Goal: Task Accomplishment & Management: Complete application form

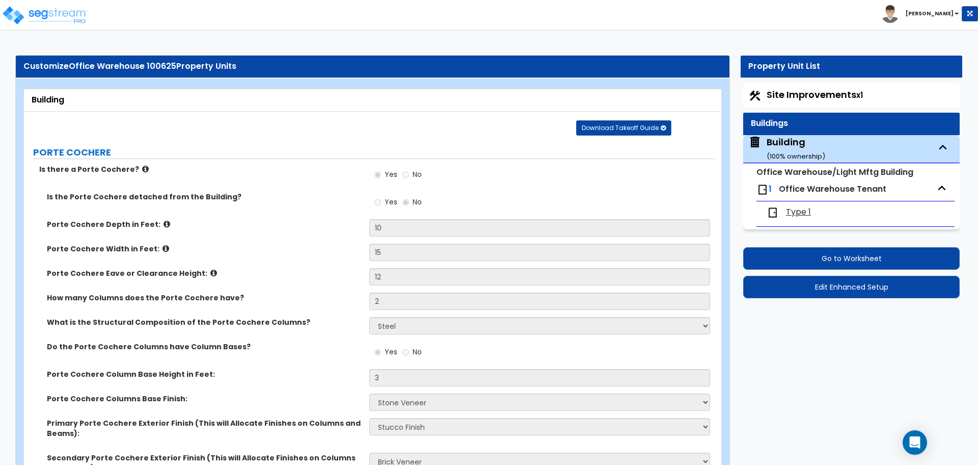
select select "2"
select select "5"
select select "2"
select select "4"
select select "1"
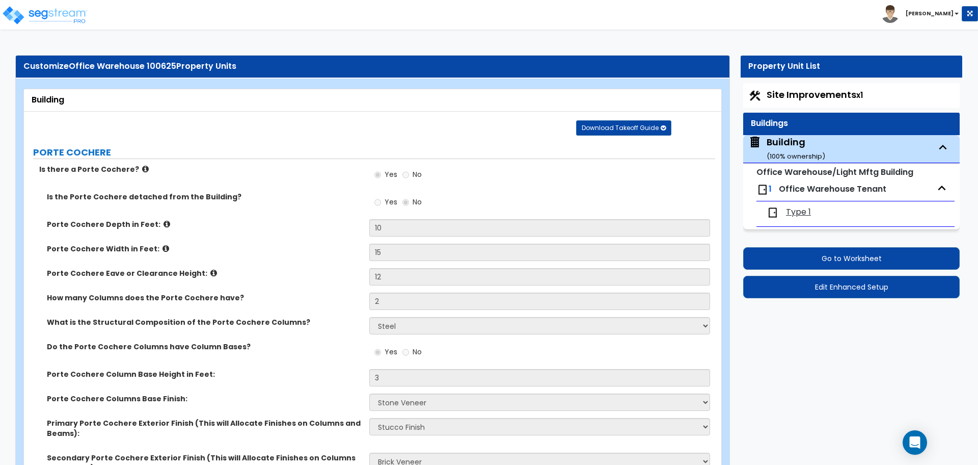
select select "1"
select select "2"
select select "3"
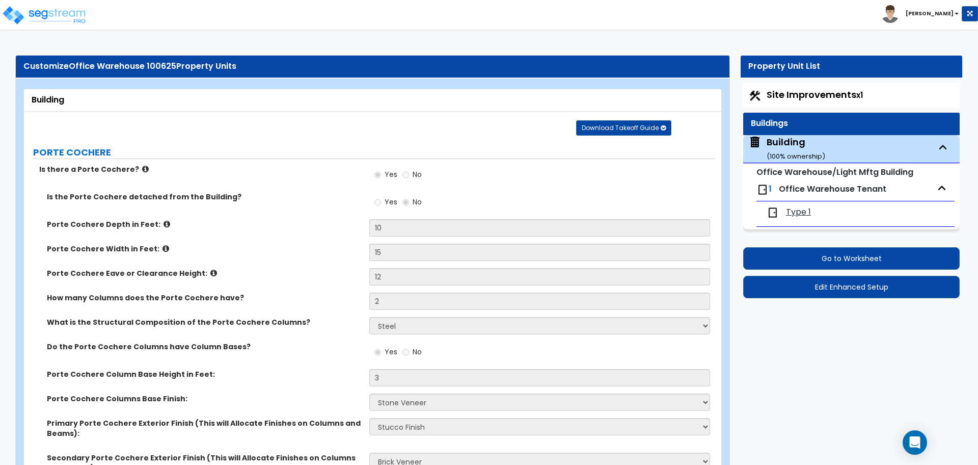
select select "7"
select select "8"
select select "6"
select select "3"
select select "1"
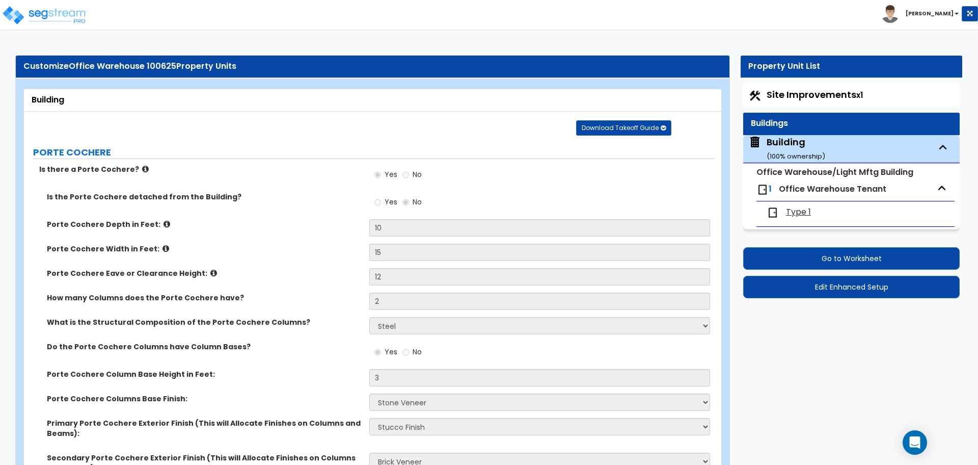
select select "4"
select select "1"
select select "3"
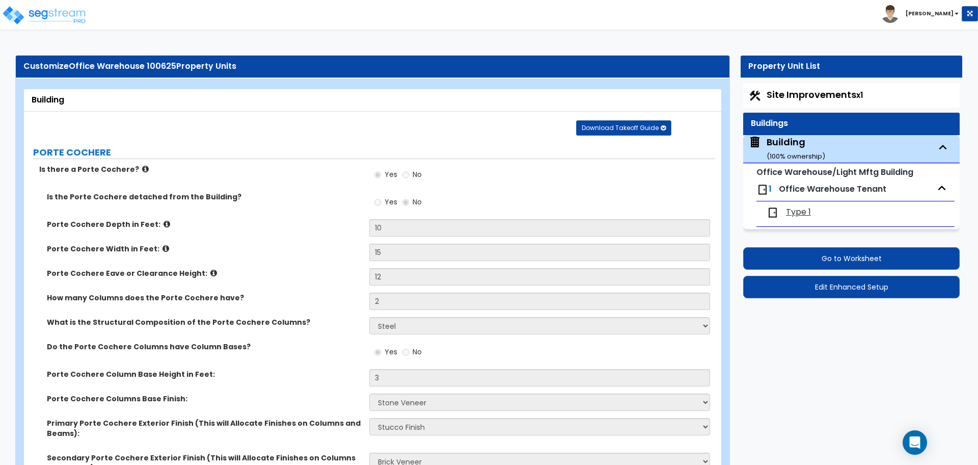
select select "3"
select select "4"
select select "3"
select select "4"
select select "3"
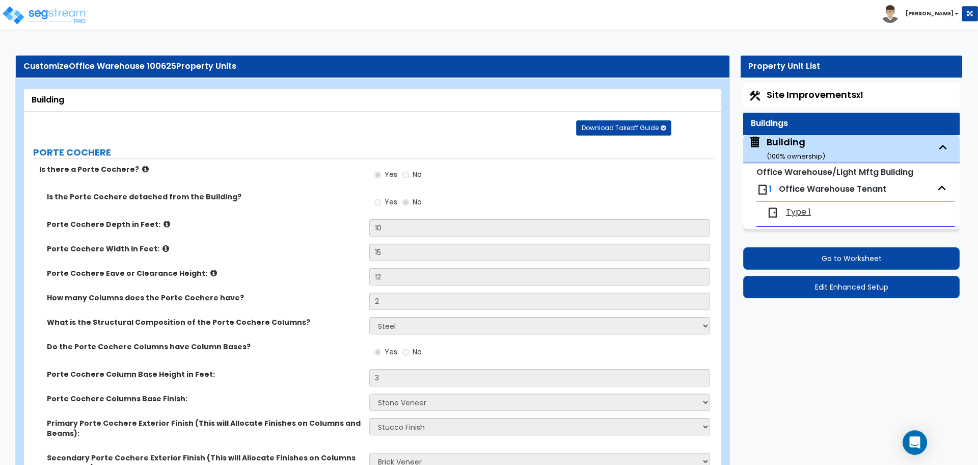
select select "2"
select select "3"
select select "2"
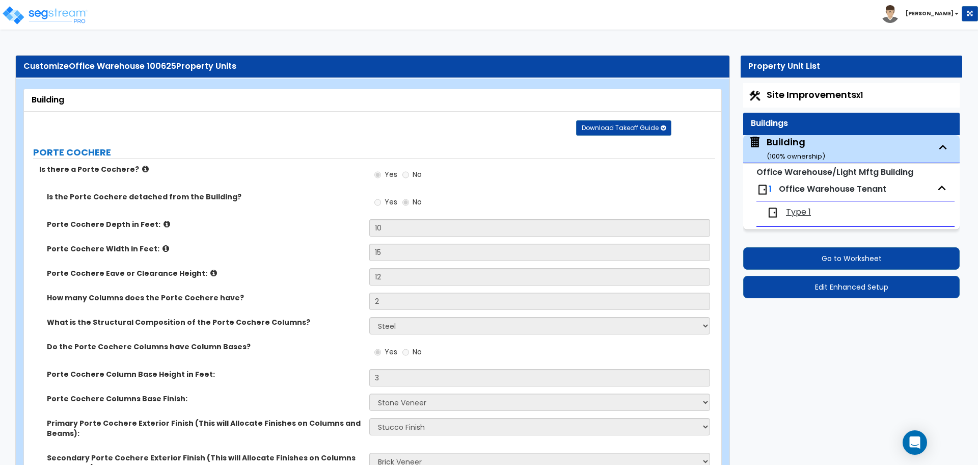
select select "1"
select select "2"
select select "1"
select select "7"
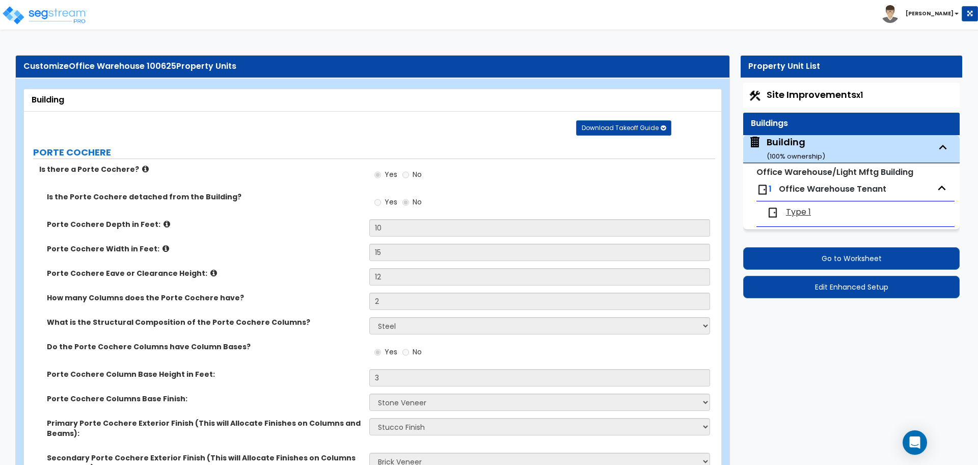
select select "1"
select select "8"
select select "1"
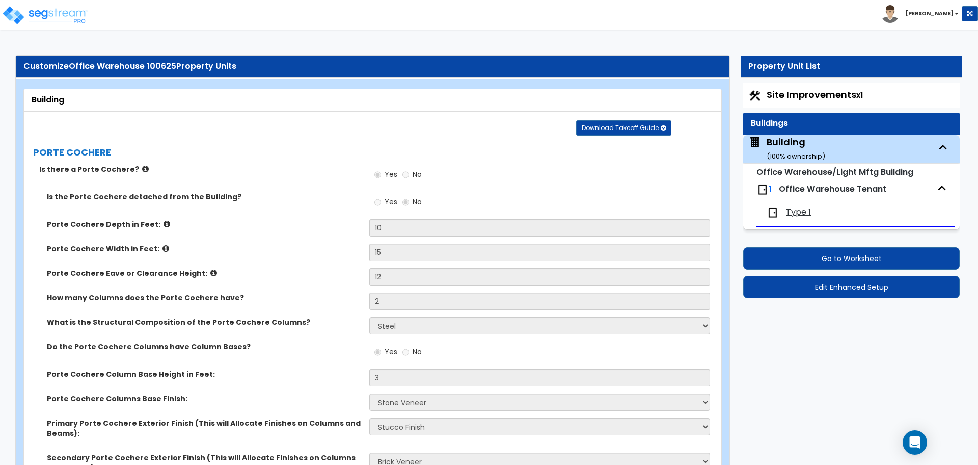
select select "2"
select select "1"
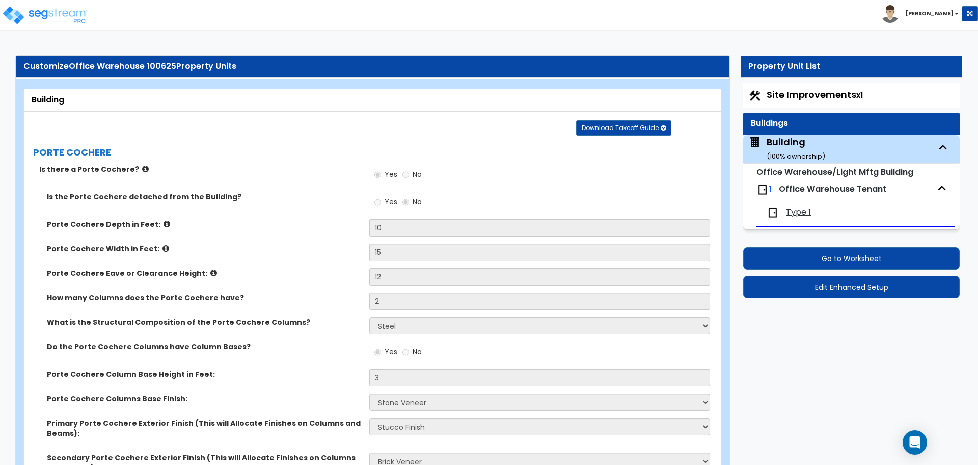
select select "1"
select select "2"
select select "3"
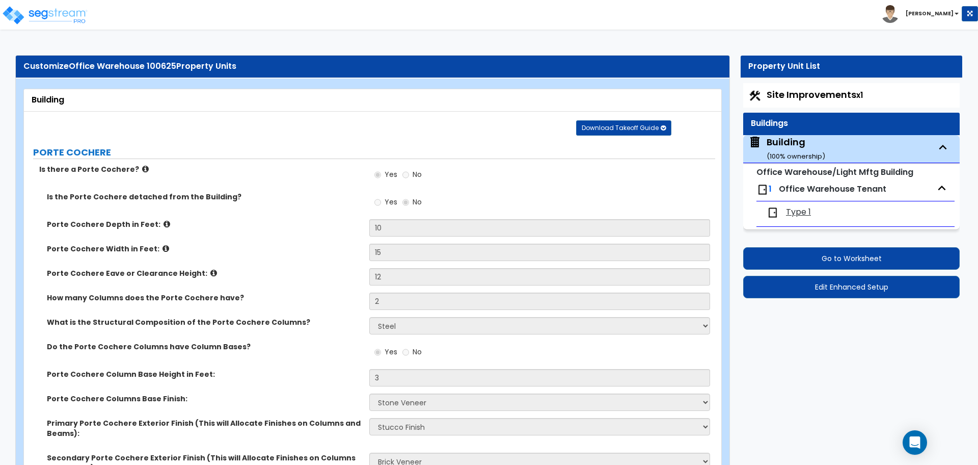
select select "2"
select select "3"
select select "7"
select select "2"
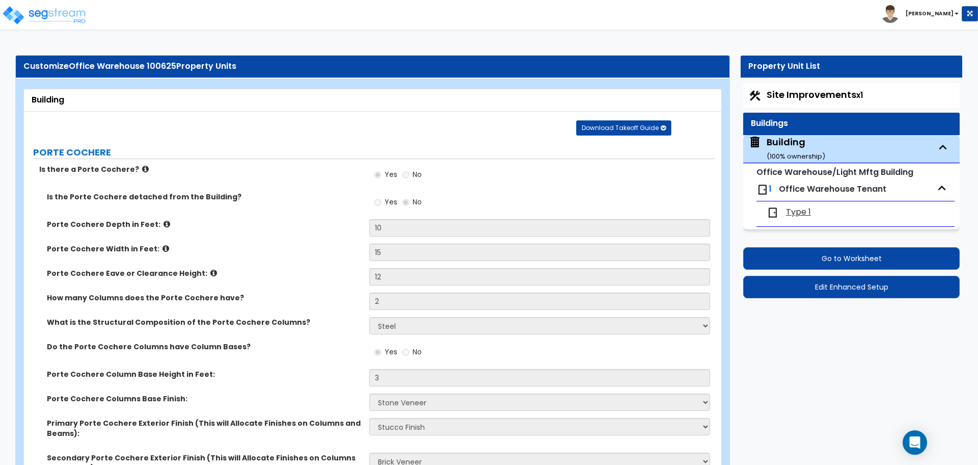
select select "5"
select select "2"
select select "3"
select select "1"
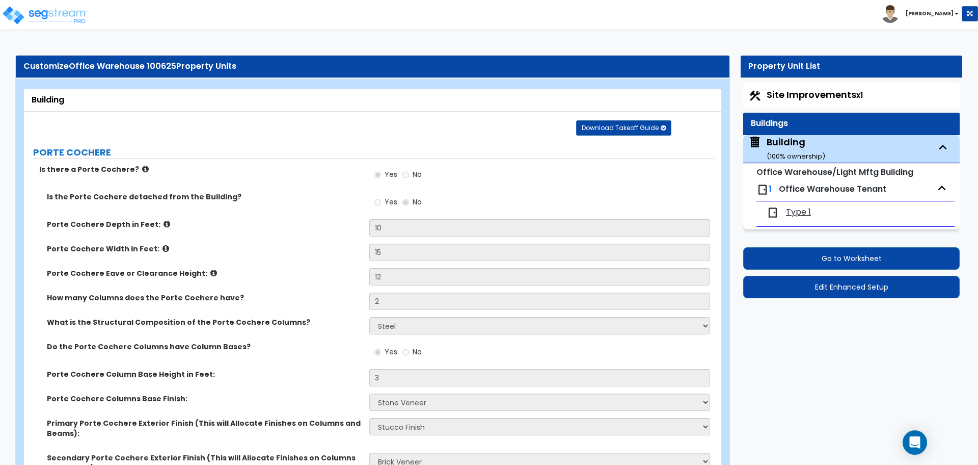
select select "5"
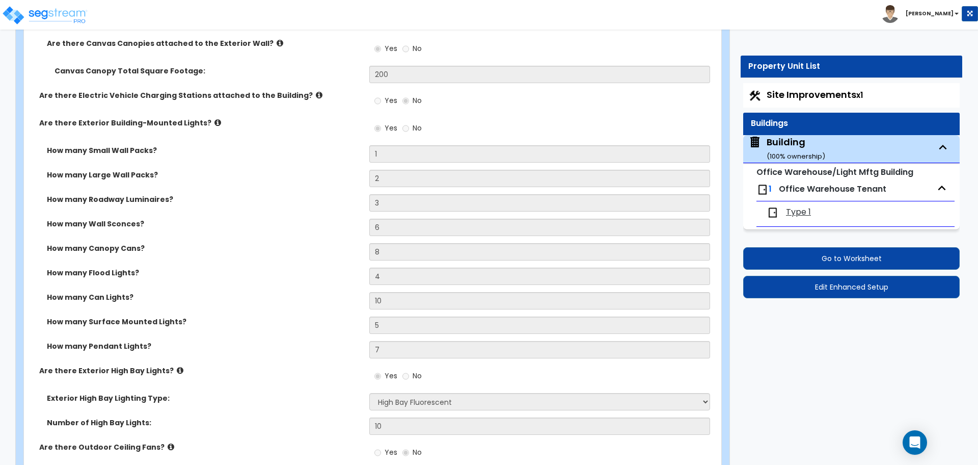
scroll to position [1344, 0]
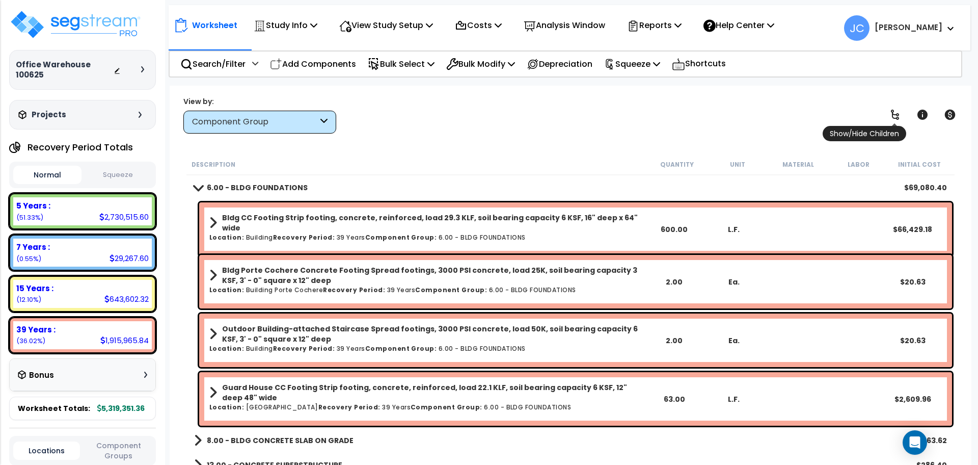
click at [893, 119] on icon at bounding box center [895, 114] width 12 height 12
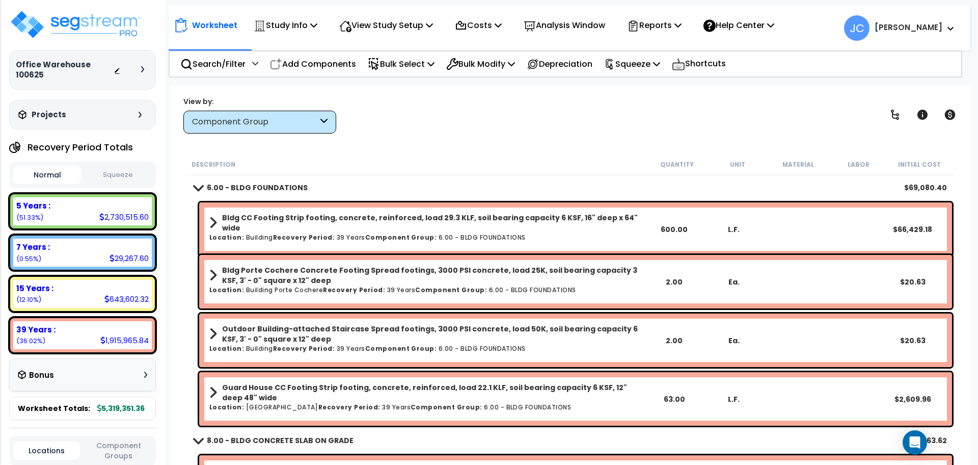
click at [243, 183] on b "6.00 - BLDG FOUNDATIONS" at bounding box center [257, 187] width 101 height 10
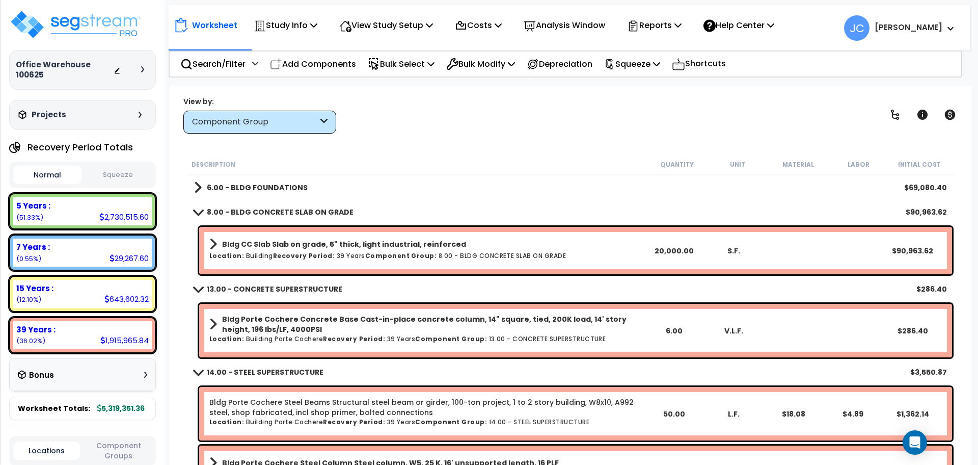
click at [222, 185] on b "6.00 - BLDG FOUNDATIONS" at bounding box center [257, 187] width 101 height 10
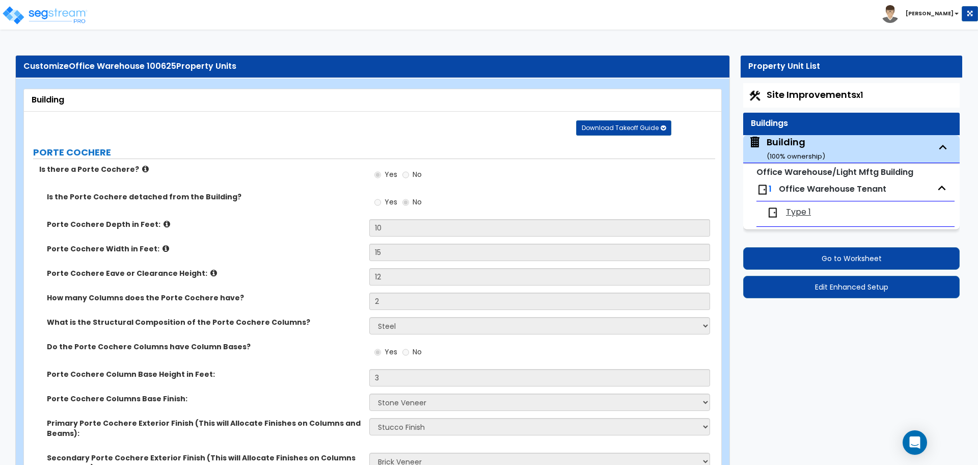
select select "2"
select select "5"
select select "2"
select select "4"
select select "1"
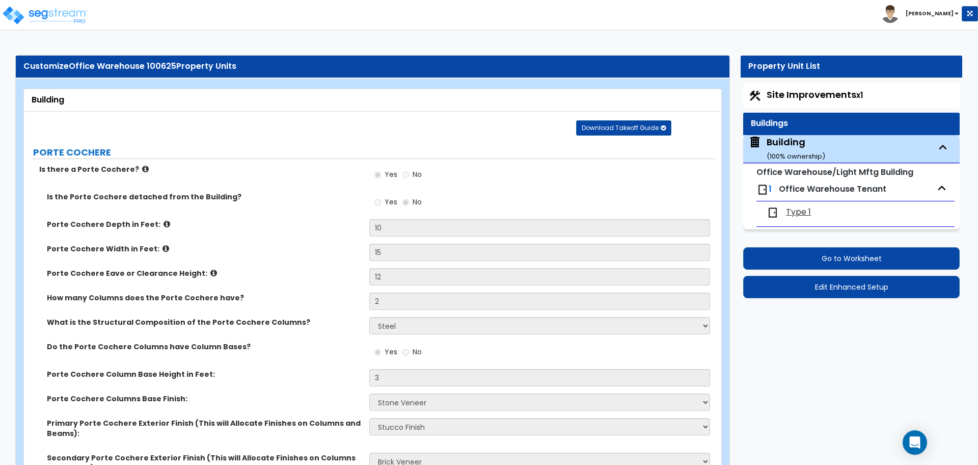
select select "1"
select select "2"
select select "3"
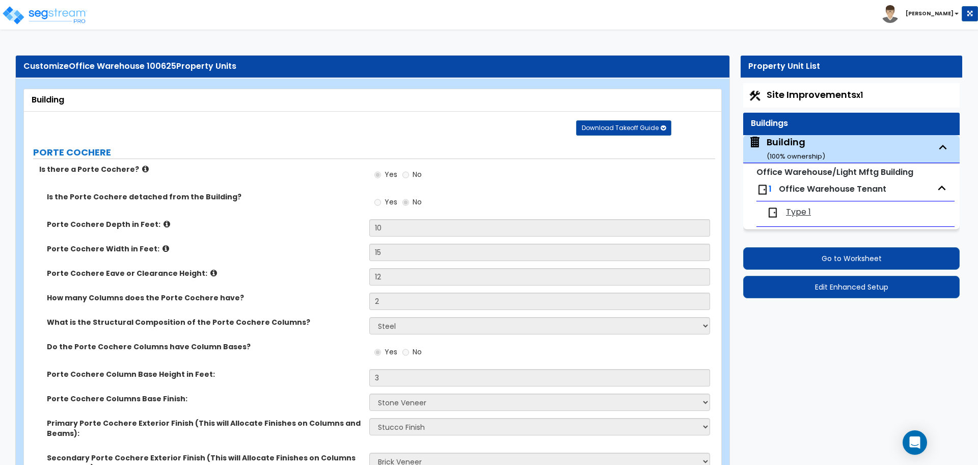
select select "7"
select select "8"
select select "6"
select select "3"
select select "1"
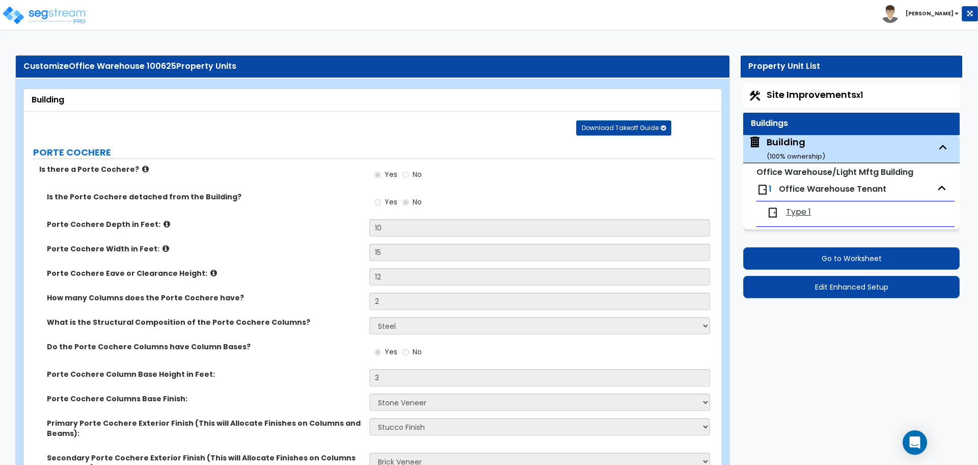
select select "4"
select select "1"
select select "3"
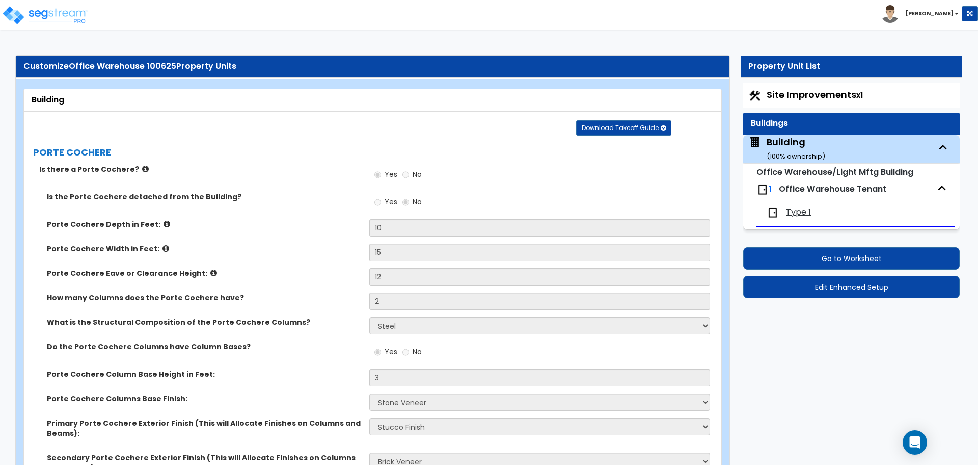
select select "3"
select select "4"
select select "3"
select select "4"
select select "3"
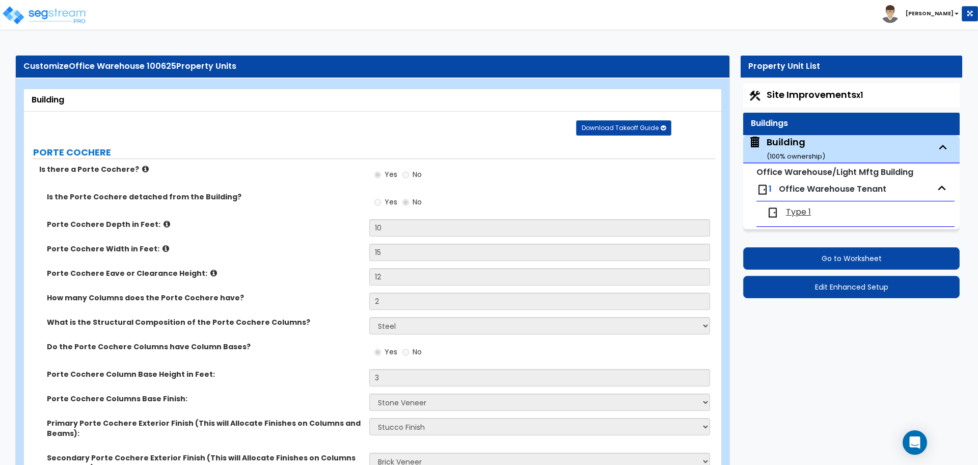
select select "2"
select select "3"
select select "2"
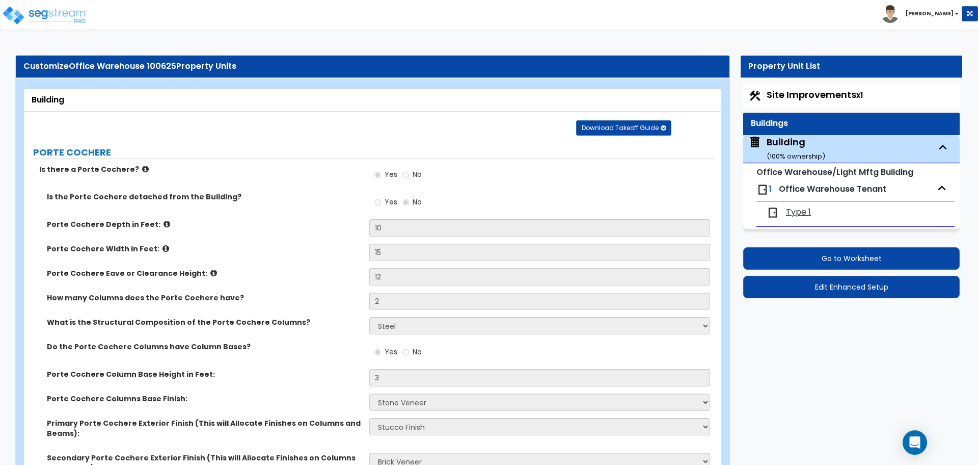
select select "1"
select select "2"
select select "1"
select select "7"
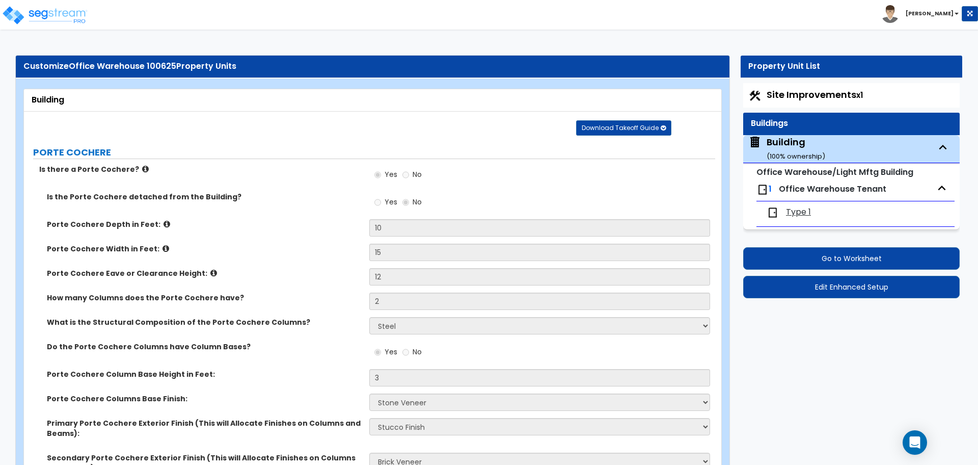
select select "1"
select select "8"
select select "1"
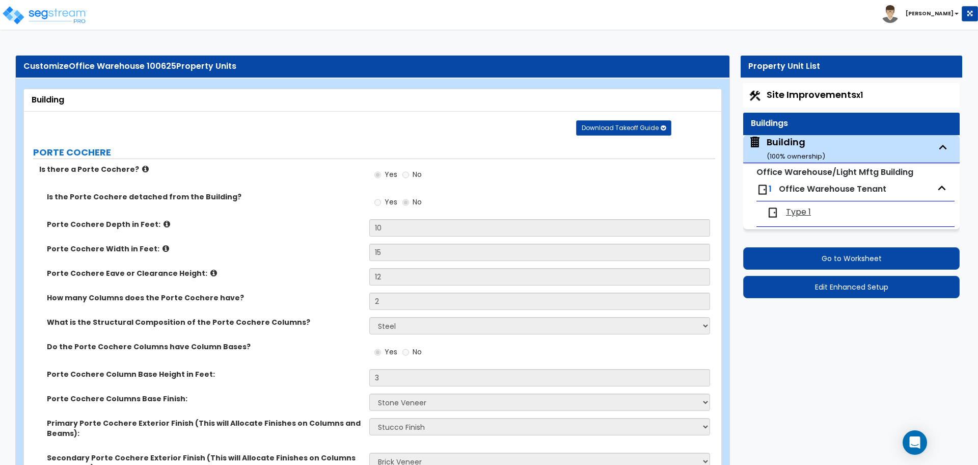
select select "2"
select select "1"
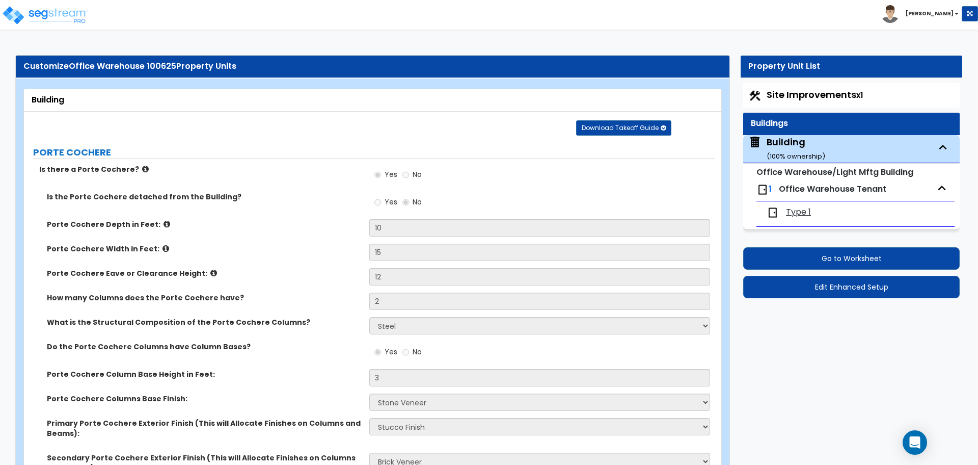
select select "1"
select select "2"
select select "3"
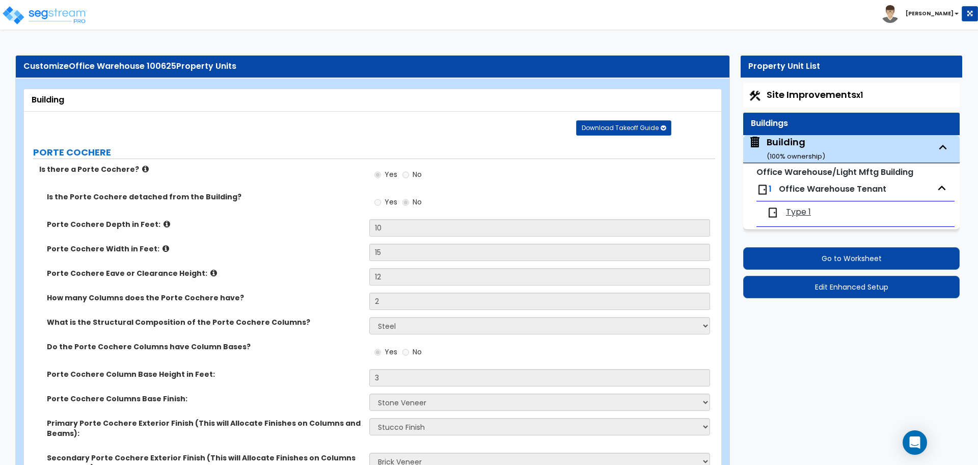
select select "2"
select select "3"
select select "7"
select select "2"
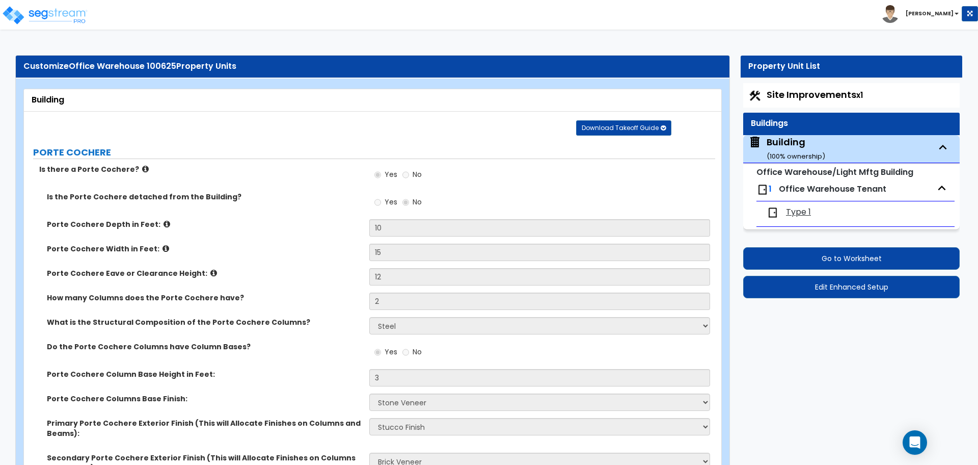
select select "5"
select select "2"
select select "3"
select select "1"
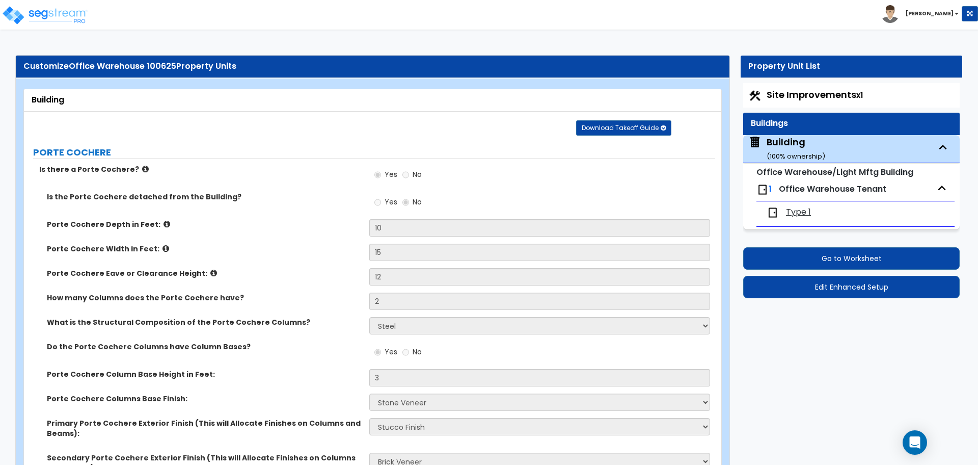
select select "5"
